Goal: Check status: Check status

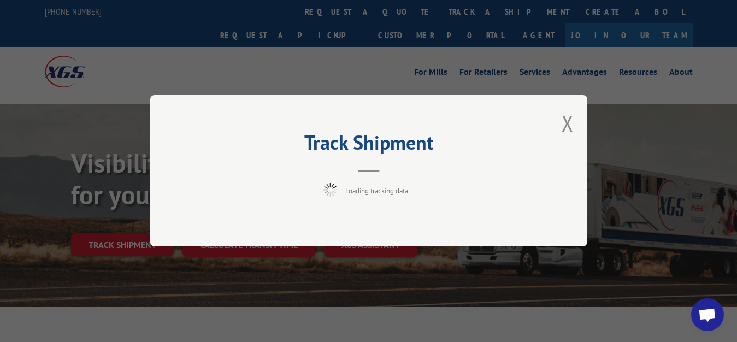
scroll to position [56, 0]
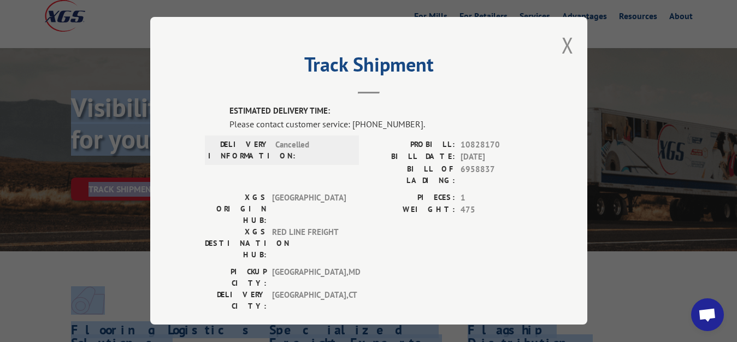
drag, startPoint x: 579, startPoint y: 68, endPoint x: 576, endPoint y: 92, distance: 24.2
click at [578, 92] on div "Track Shipment ESTIMATED DELIVERY TIME: Please contact customer service: [PHONE…" at bounding box center [368, 171] width 437 height 308
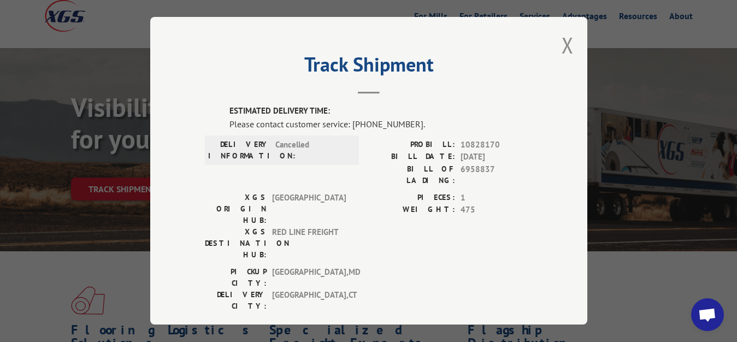
click at [503, 107] on label "ESTIMATED DELIVERY TIME:" at bounding box center [380, 111] width 303 height 13
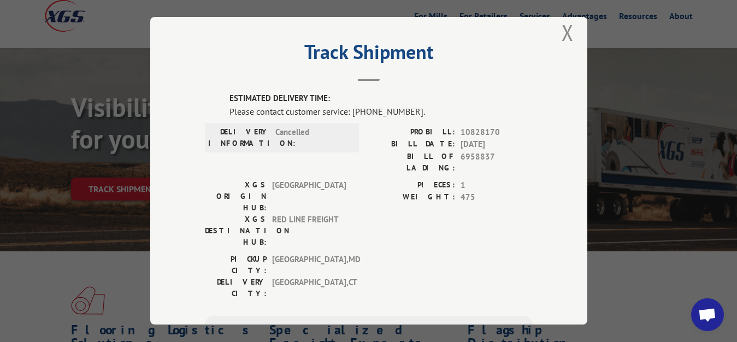
scroll to position [0, 0]
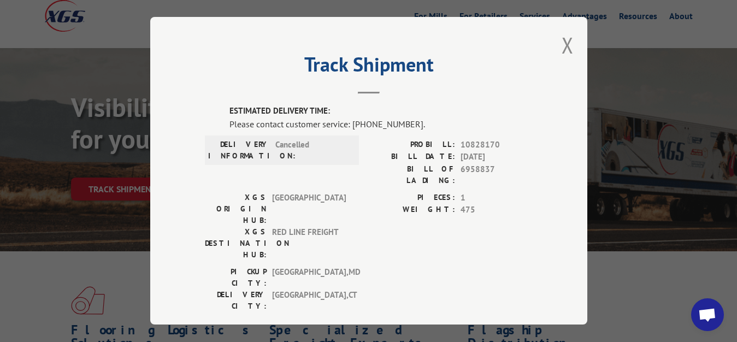
click at [562, 41] on button "Close modal" at bounding box center [568, 45] width 12 height 29
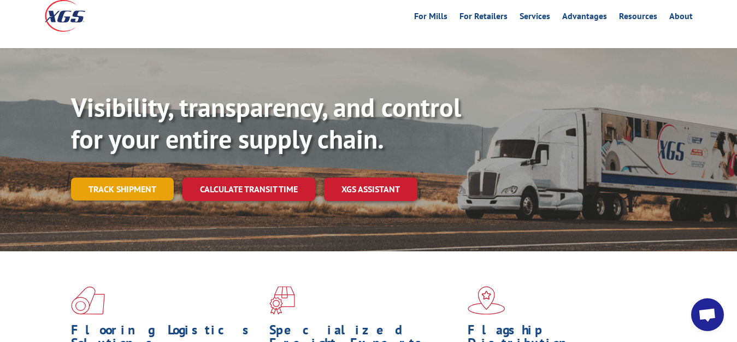
click at [109, 178] on link "Track shipment" at bounding box center [122, 189] width 103 height 23
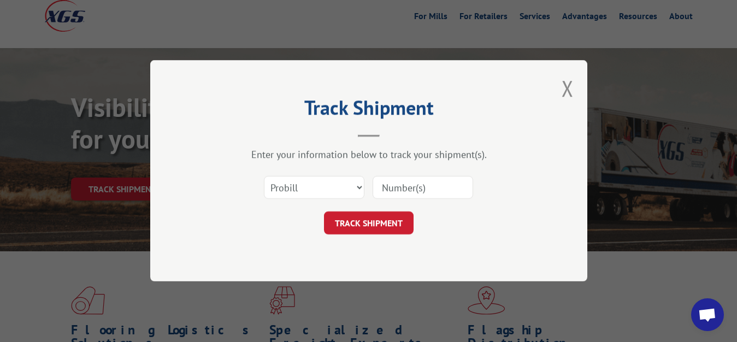
click at [331, 199] on div "Select category... Probill BOL PO" at bounding box center [313, 187] width 99 height 25
click at [264, 176] on select "Select category... Probill BOL PO" at bounding box center [314, 187] width 101 height 23
select select "bol"
click option "BOL" at bounding box center [0, 0] width 0 height 0
click at [404, 180] on input at bounding box center [423, 187] width 101 height 23
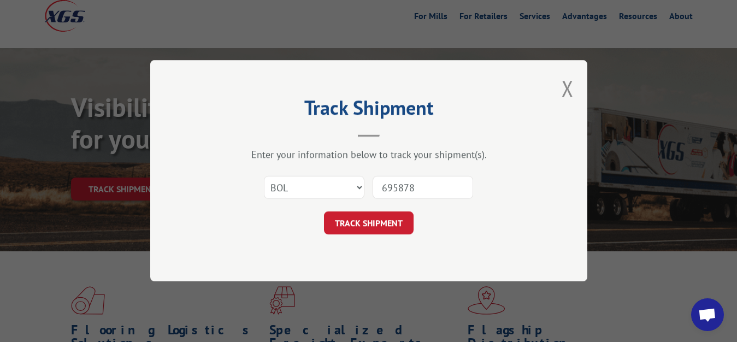
type input "6958788"
click button "TRACK SHIPMENT" at bounding box center [369, 223] width 90 height 23
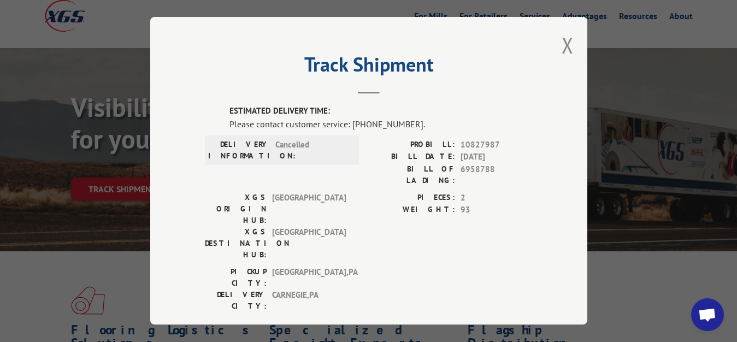
drag, startPoint x: 554, startPoint y: 42, endPoint x: 553, endPoint y: 52, distance: 10.4
click at [562, 45] on button "Close modal" at bounding box center [568, 45] width 12 height 29
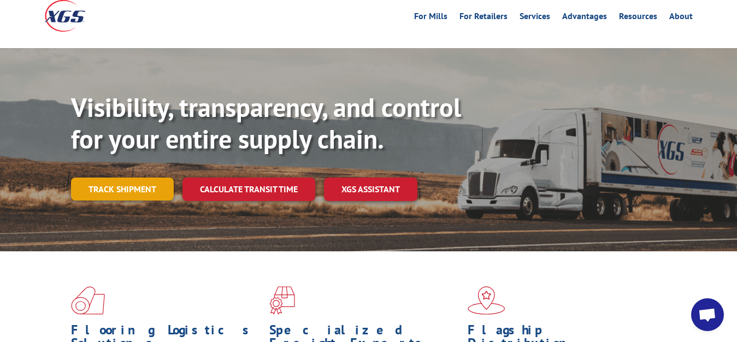
click at [103, 178] on link "Track shipment" at bounding box center [122, 189] width 103 height 23
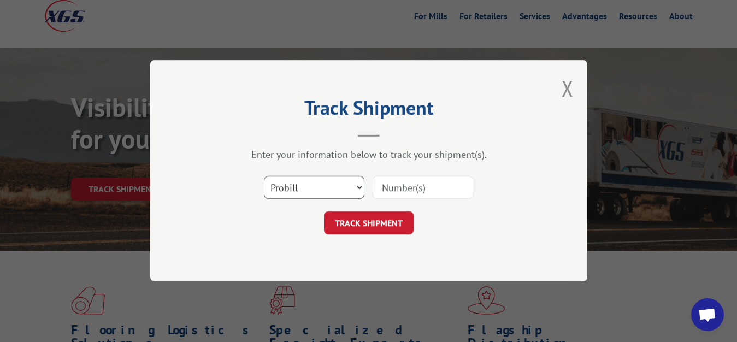
click at [264, 176] on select "Select category... Probill BOL PO" at bounding box center [314, 187] width 101 height 23
select select "bol"
click option "BOL" at bounding box center [0, 0] width 0 height 0
drag, startPoint x: 398, startPoint y: 193, endPoint x: 418, endPoint y: 141, distance: 55.5
click at [398, 192] on input at bounding box center [423, 187] width 101 height 23
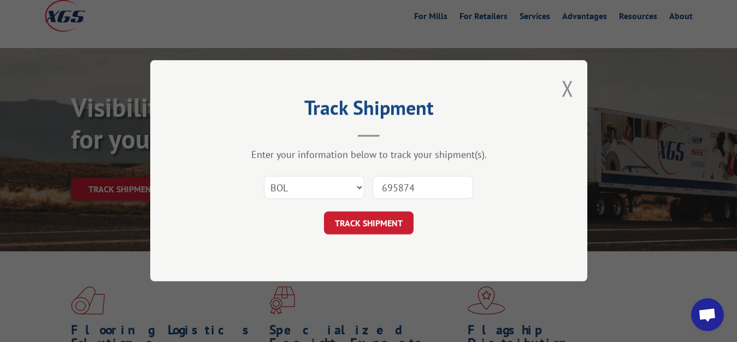
type input "6958743"
click button "TRACK SHIPMENT" at bounding box center [369, 223] width 90 height 23
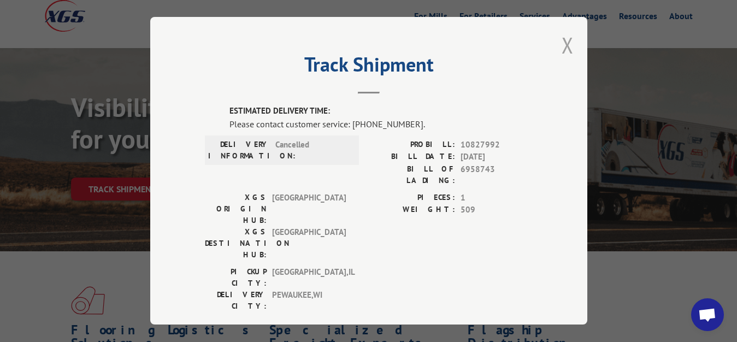
drag, startPoint x: 565, startPoint y: 42, endPoint x: 561, endPoint y: 46, distance: 6.2
click at [565, 45] on div "Track Shipment ESTIMATED DELIVERY TIME: Please contact customer service: [PHONE…" at bounding box center [368, 171] width 437 height 308
click at [562, 46] on button "Close modal" at bounding box center [568, 45] width 12 height 29
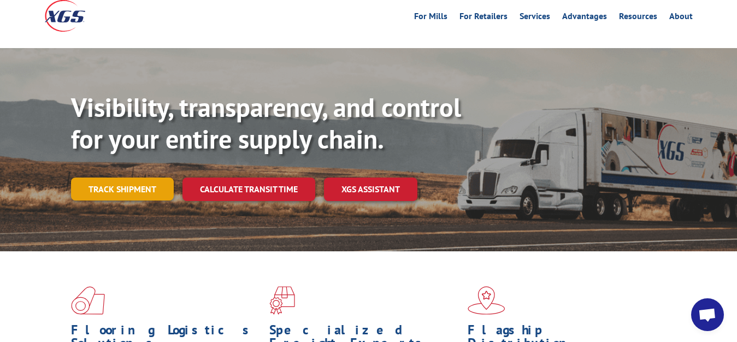
click at [125, 178] on link "Track shipment" at bounding box center [122, 189] width 103 height 23
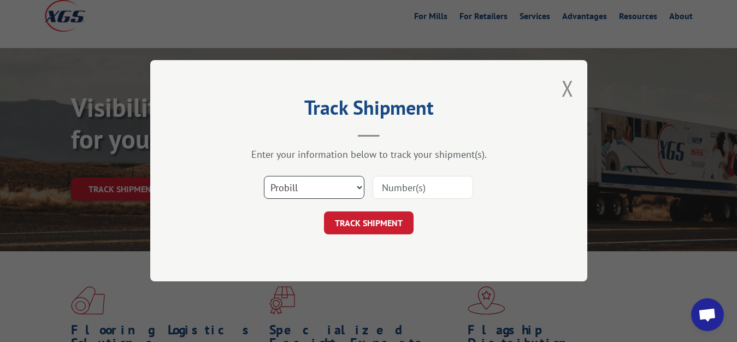
click at [264, 176] on select "Select category... Probill BOL PO" at bounding box center [314, 187] width 101 height 23
select select "bol"
click option "BOL" at bounding box center [0, 0] width 0 height 0
drag, startPoint x: 399, startPoint y: 200, endPoint x: 399, endPoint y: 194, distance: 6.6
click at [399, 199] on div "Select category... Probill BOL PO" at bounding box center [369, 188] width 328 height 36
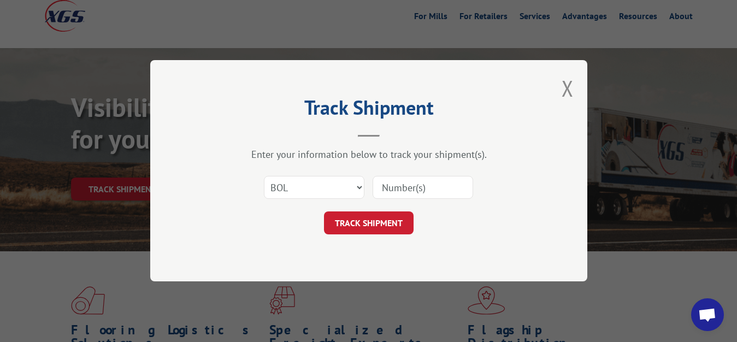
drag, startPoint x: 401, startPoint y: 190, endPoint x: 409, endPoint y: 174, distance: 17.1
click at [401, 187] on input at bounding box center [423, 187] width 101 height 23
type input "6959290"
click button "TRACK SHIPMENT" at bounding box center [369, 223] width 90 height 23
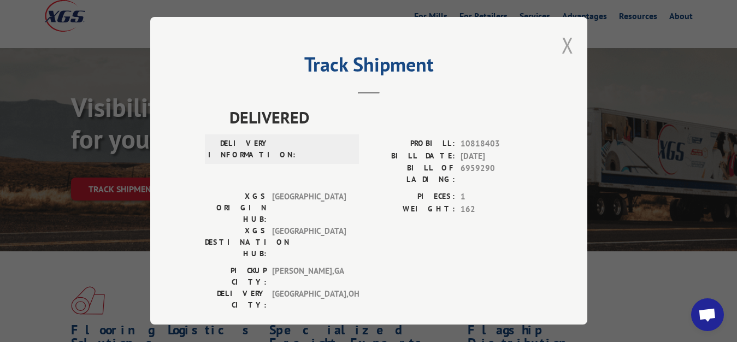
drag, startPoint x: 559, startPoint y: 43, endPoint x: 522, endPoint y: 93, distance: 62.8
click at [562, 44] on button "Close modal" at bounding box center [568, 45] width 12 height 29
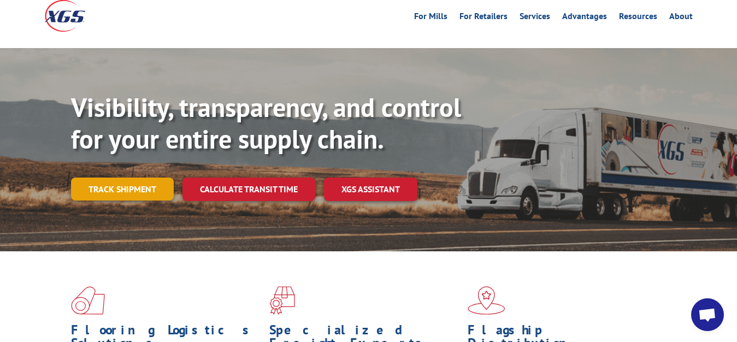
click at [96, 178] on link "Track shipment" at bounding box center [122, 189] width 103 height 23
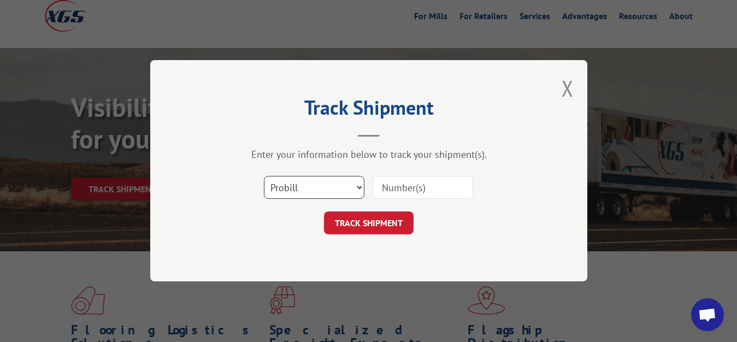
click at [264, 176] on select "Select category... Probill BOL PO" at bounding box center [314, 187] width 101 height 23
select select "bol"
click option "BOL" at bounding box center [0, 0] width 0 height 0
drag, startPoint x: 420, startPoint y: 186, endPoint x: 439, endPoint y: 132, distance: 56.7
click at [420, 185] on input at bounding box center [423, 187] width 101 height 23
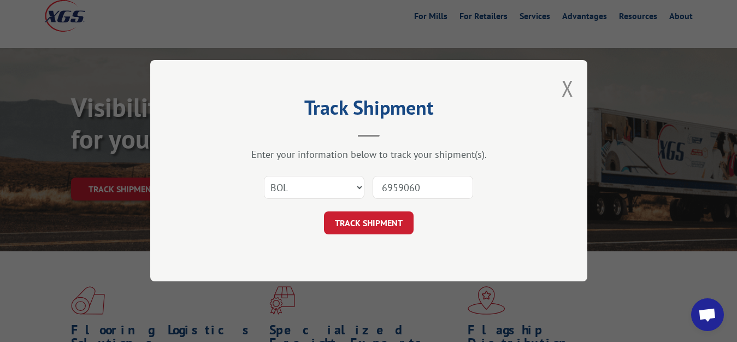
type input "6959060"
click button "TRACK SHIPMENT" at bounding box center [369, 223] width 90 height 23
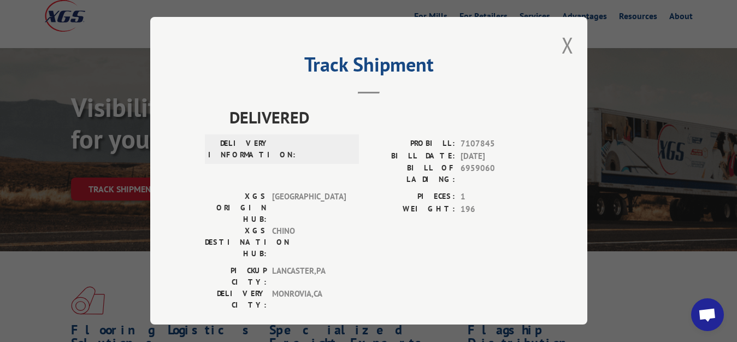
drag, startPoint x: 557, startPoint y: 45, endPoint x: 544, endPoint y: 70, distance: 28.1
click at [562, 46] on button "Close modal" at bounding box center [568, 45] width 12 height 29
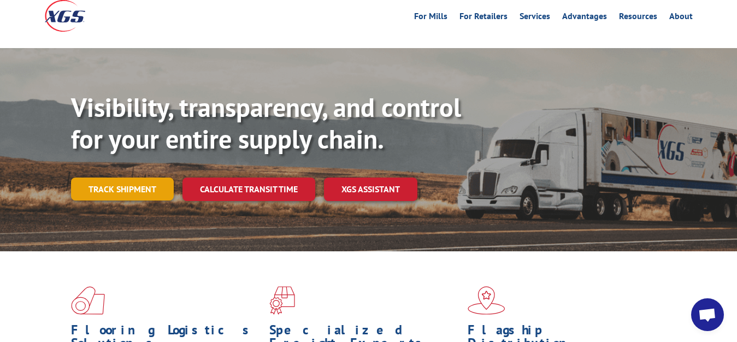
click at [124, 178] on link "Track shipment" at bounding box center [122, 189] width 103 height 23
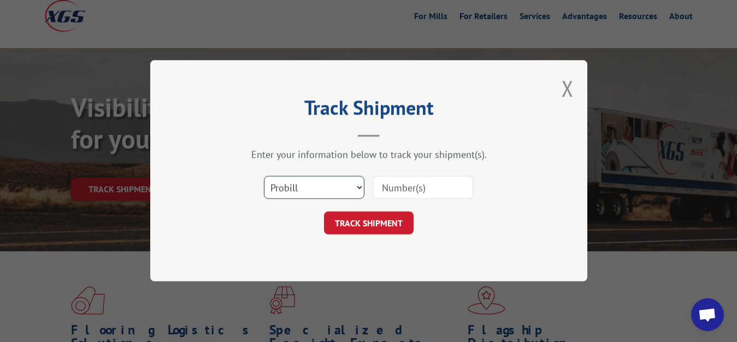
click at [264, 176] on select "Select category... Probill BOL PO" at bounding box center [314, 187] width 101 height 23
select select "bol"
click option "BOL" at bounding box center [0, 0] width 0 height 0
drag, startPoint x: 386, startPoint y: 186, endPoint x: 430, endPoint y: 122, distance: 77.7
click at [386, 185] on input at bounding box center [423, 187] width 101 height 23
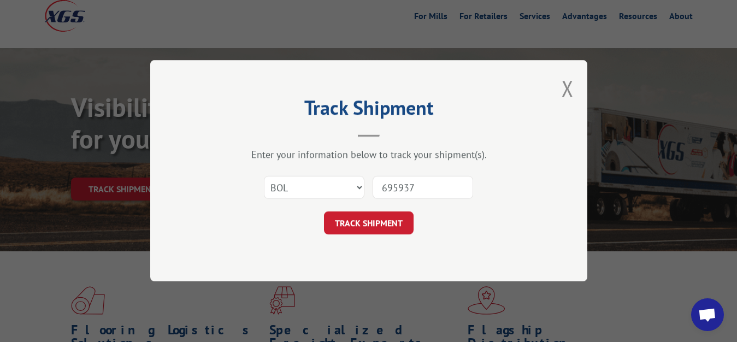
type input "6959373"
click button "TRACK SHIPMENT" at bounding box center [369, 223] width 90 height 23
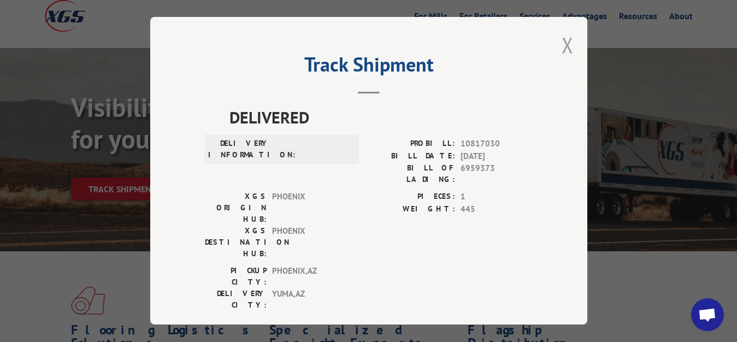
click at [562, 40] on button "Close modal" at bounding box center [568, 45] width 12 height 29
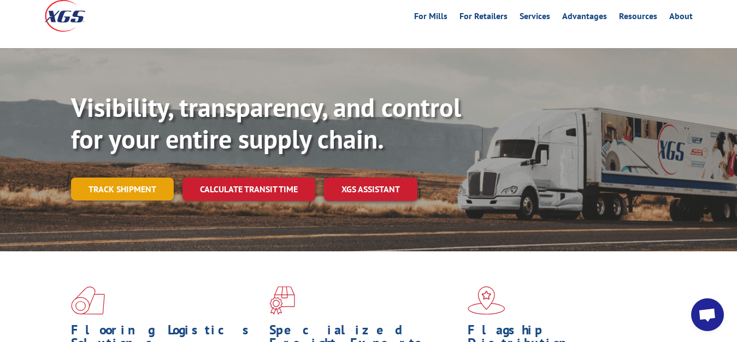
click at [144, 178] on link "Track shipment" at bounding box center [122, 189] width 103 height 23
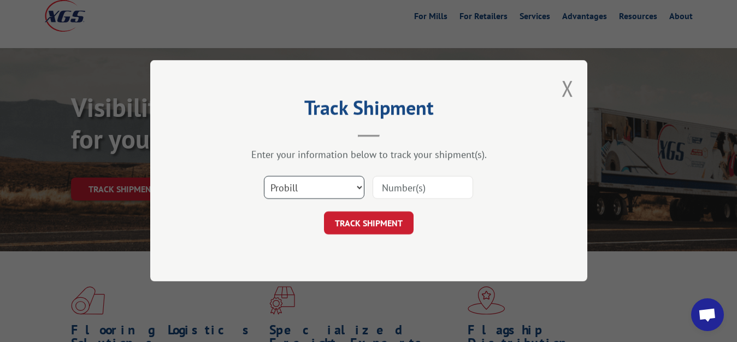
click at [264, 176] on select "Select category... Probill BOL PO" at bounding box center [314, 187] width 101 height 23
select select "bol"
click option "BOL" at bounding box center [0, 0] width 0 height 0
click at [439, 183] on input at bounding box center [423, 187] width 101 height 23
type input "6006816"
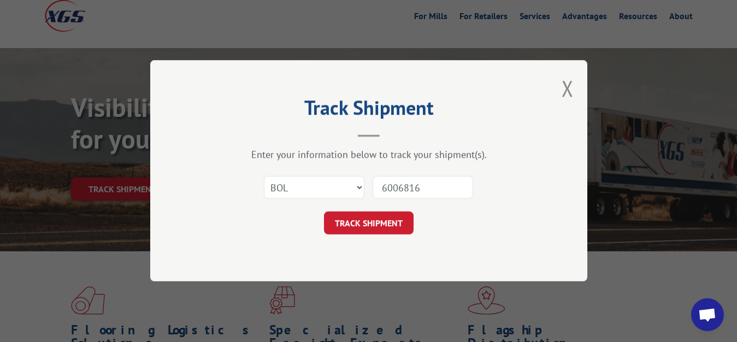
click button "TRACK SHIPMENT" at bounding box center [369, 223] width 90 height 23
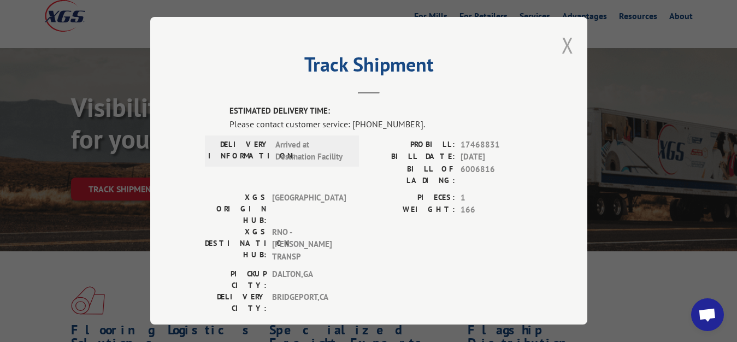
click at [562, 42] on button "Close modal" at bounding box center [568, 45] width 12 height 29
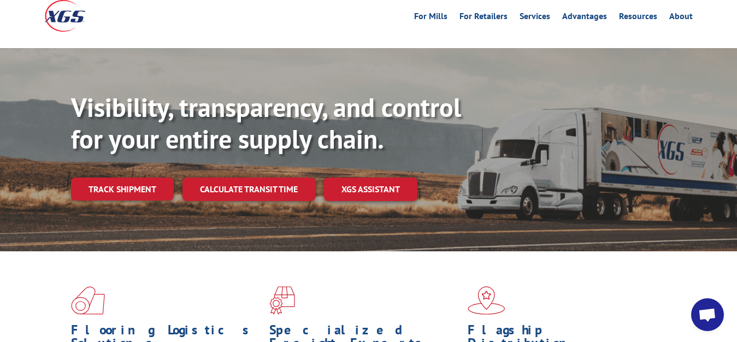
click at [146, 178] on link "Track shipment" at bounding box center [122, 189] width 103 height 23
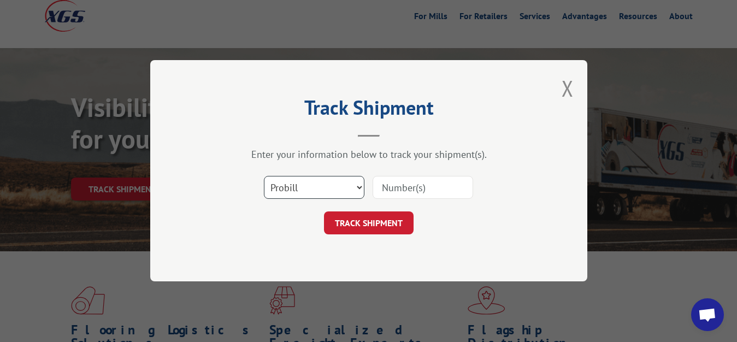
click at [264, 176] on select "Select category... Probill BOL PO" at bounding box center [314, 187] width 101 height 23
select select "bol"
click option "BOL" at bounding box center [0, 0] width 0 height 0
click at [401, 202] on div "Select category... Probill BOL PO" at bounding box center [369, 188] width 328 height 36
click at [401, 197] on input at bounding box center [423, 187] width 101 height 23
